Goal: Information Seeking & Learning: Learn about a topic

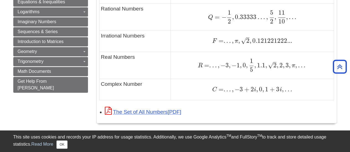
scroll to position [415, 0]
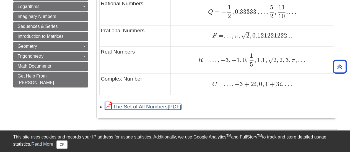
click at [155, 106] on link "The Set of All Numbers" at bounding box center [143, 107] width 76 height 6
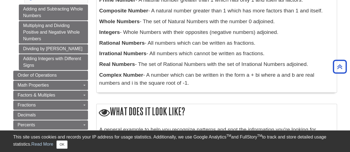
scroll to position [111, 0]
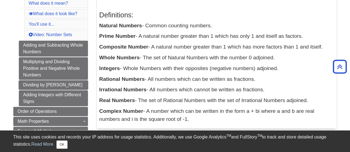
click at [52, 85] on link "Dividing by [PERSON_NAME]" at bounding box center [53, 84] width 69 height 9
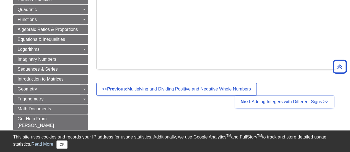
scroll to position [387, 0]
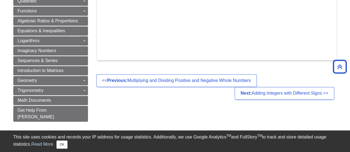
click at [0, 0] on link "2-D Angles & Triangles" at bounding box center [0, 0] width 0 height 0
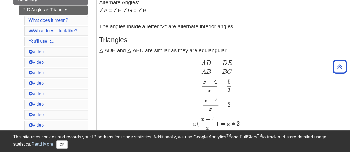
scroll to position [332, 0]
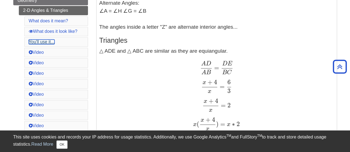
click at [47, 40] on link "You'll use it..." at bounding box center [42, 42] width 26 height 5
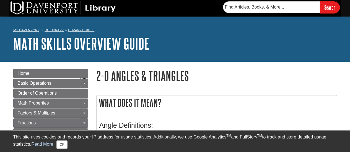
click at [85, 81] on link "Toggle Dropdown" at bounding box center [84, 83] width 8 height 9
click at [83, 83] on span "Guide Page Menu" at bounding box center [84, 83] width 2 height 1
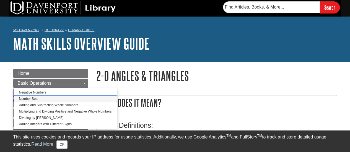
click at [48, 99] on link "Number Sets" at bounding box center [66, 99] width 104 height 6
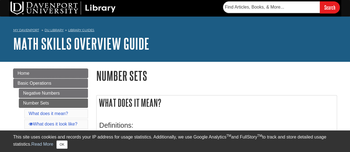
click at [62, 74] on link "Home" at bounding box center [50, 73] width 75 height 9
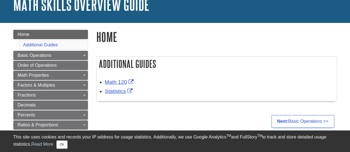
scroll to position [55, 0]
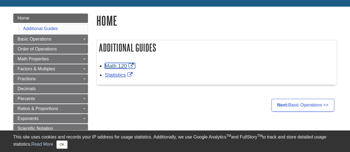
click at [114, 66] on link "Math 120" at bounding box center [120, 66] width 30 height 6
